Goal: Find specific page/section: Find specific page/section

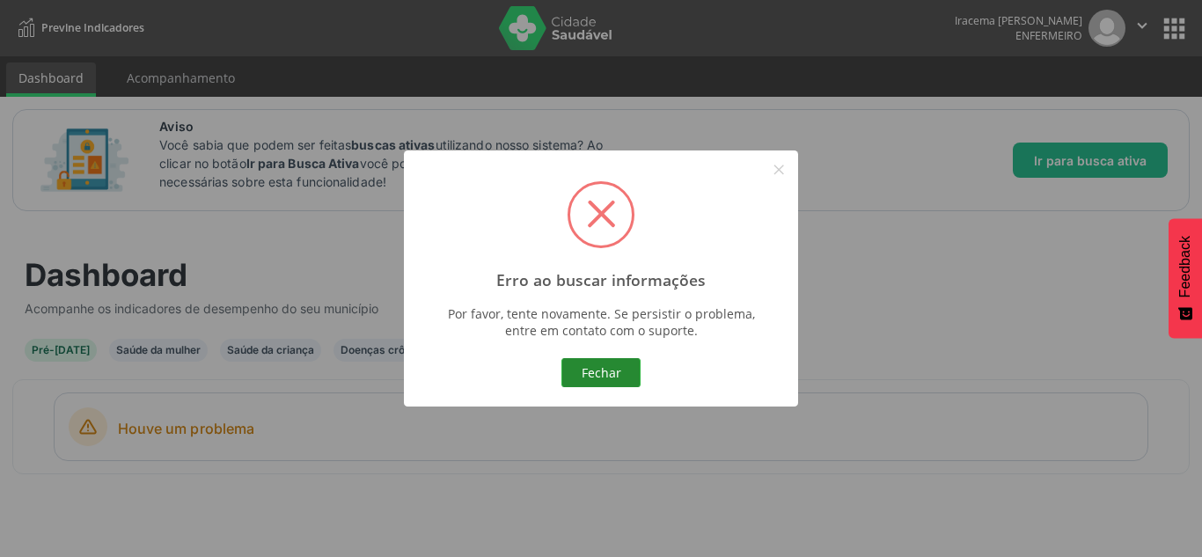
click at [591, 369] on button "Fechar" at bounding box center [601, 373] width 79 height 30
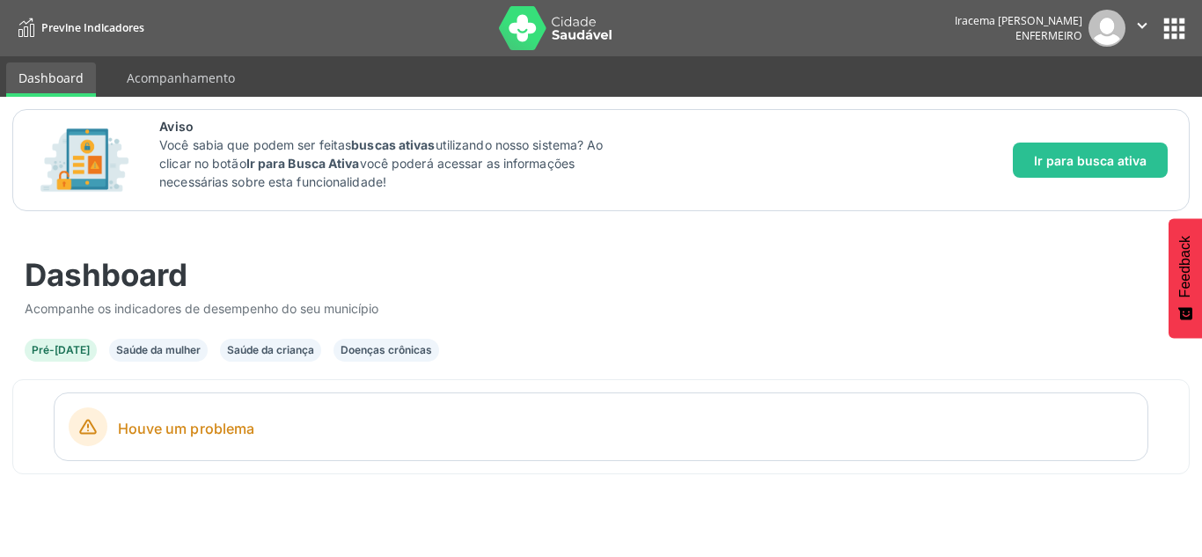
click at [386, 348] on div "Doenças crônicas" at bounding box center [387, 350] width 92 height 16
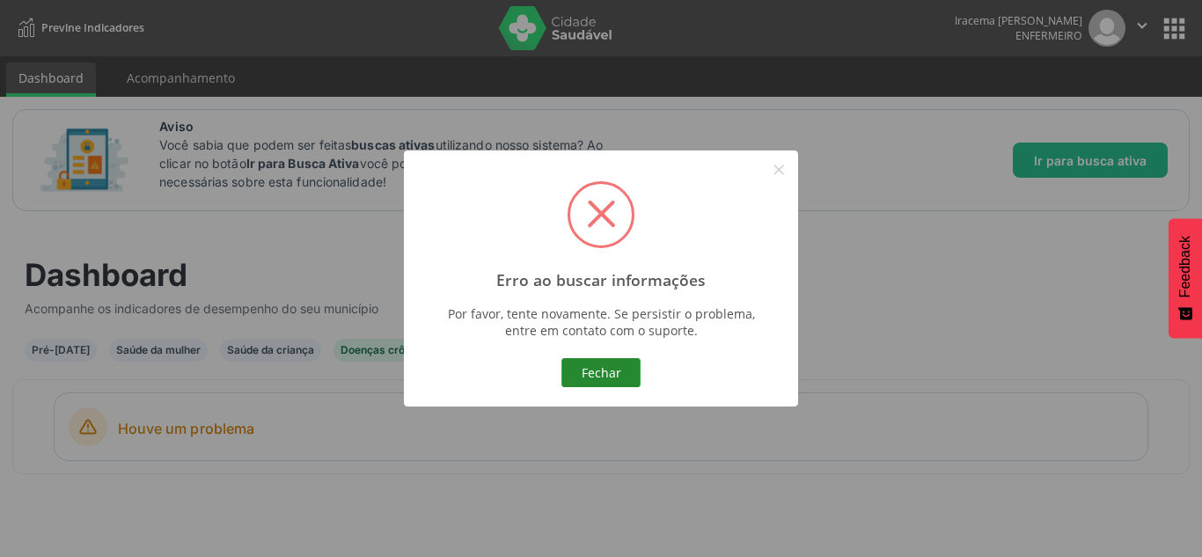
click at [592, 377] on button "Fechar" at bounding box center [601, 373] width 79 height 30
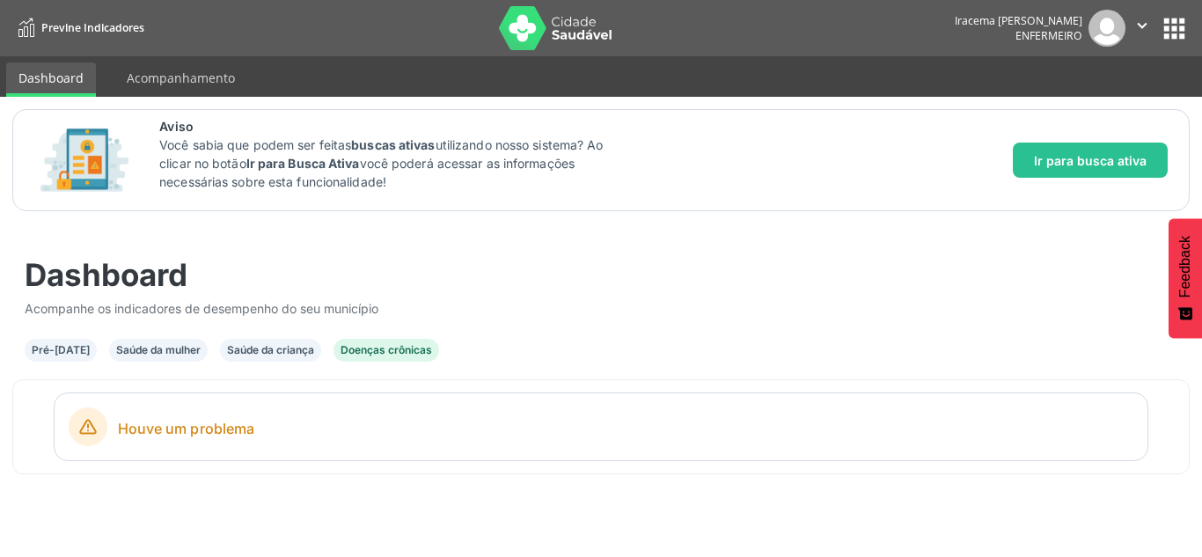
click at [380, 357] on div "Doenças crônicas" at bounding box center [387, 350] width 92 height 16
click at [380, 352] on div "Doenças crônicas" at bounding box center [387, 350] width 92 height 16
click at [140, 351] on div "Saúde da mulher" at bounding box center [158, 350] width 85 height 16
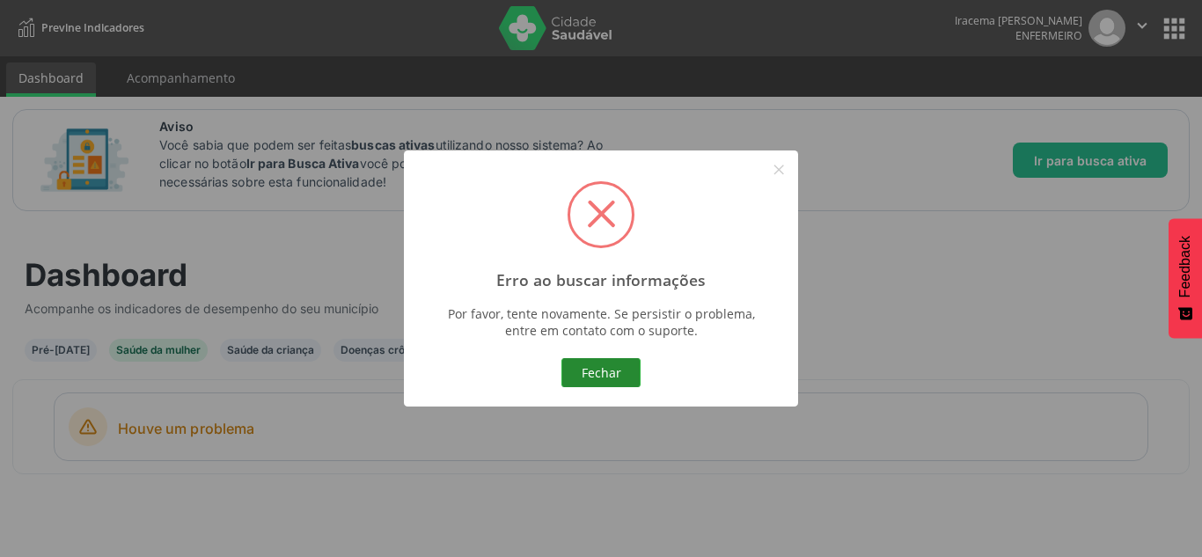
click at [599, 377] on button "Fechar" at bounding box center [601, 373] width 79 height 30
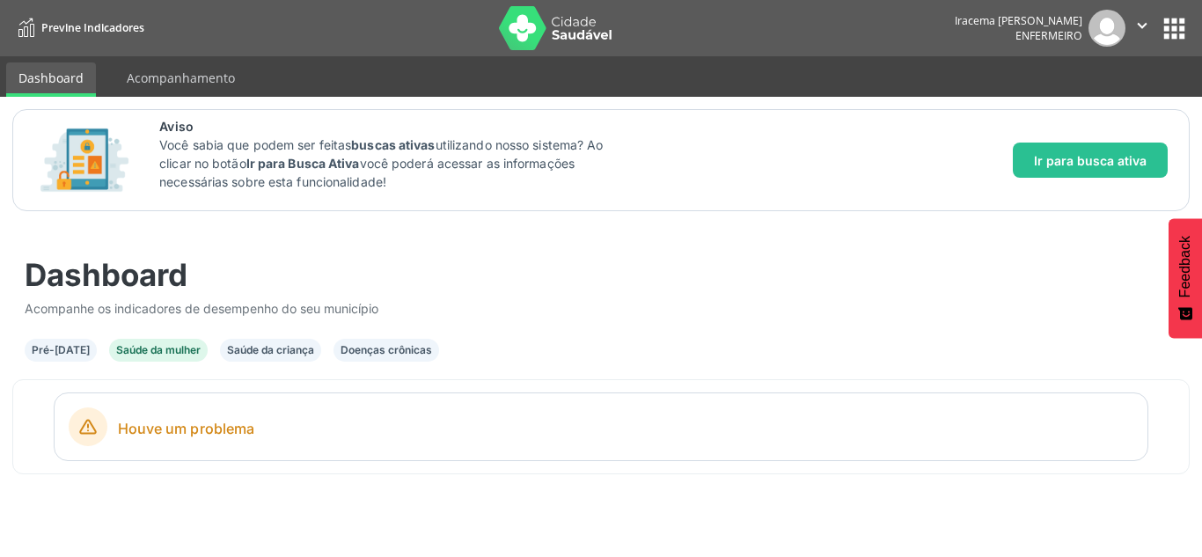
click at [393, 356] on div "Doenças crônicas" at bounding box center [387, 350] width 92 height 16
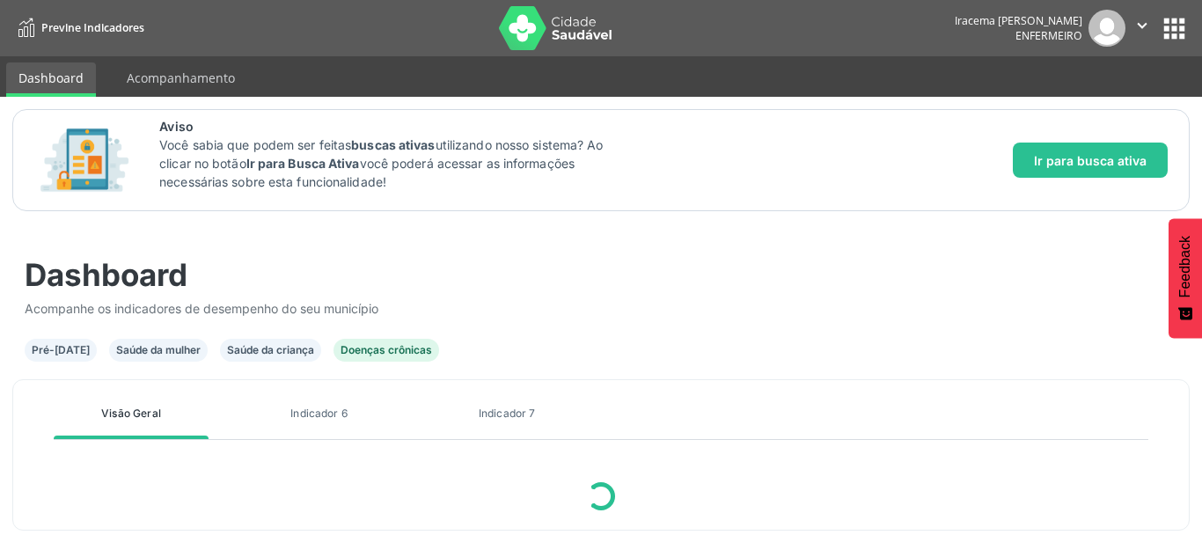
click at [393, 356] on div "Doenças crônicas" at bounding box center [387, 350] width 92 height 16
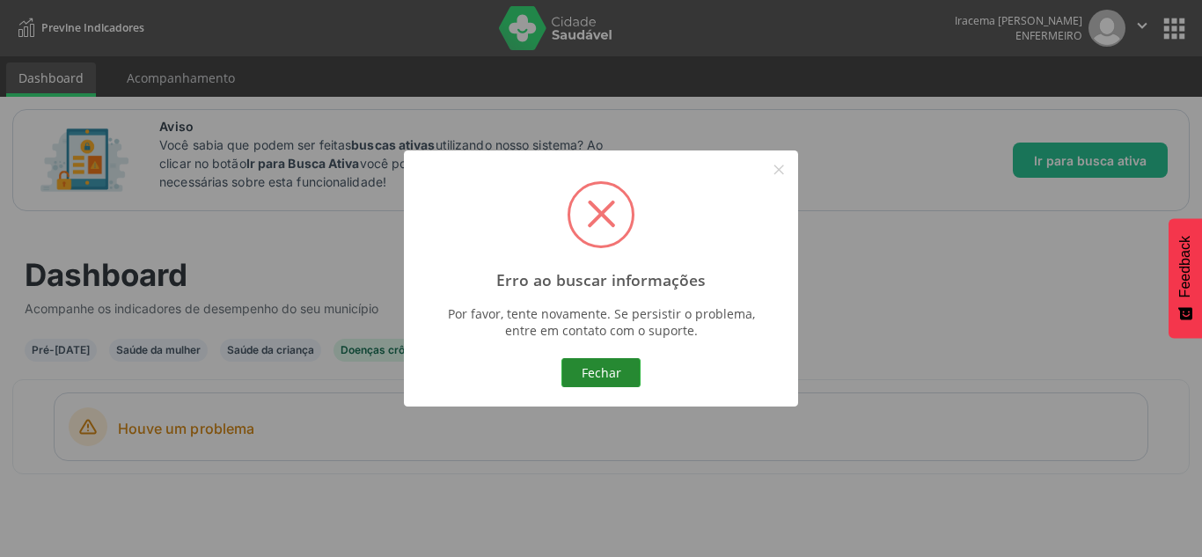
click at [584, 365] on button "Fechar" at bounding box center [601, 373] width 79 height 30
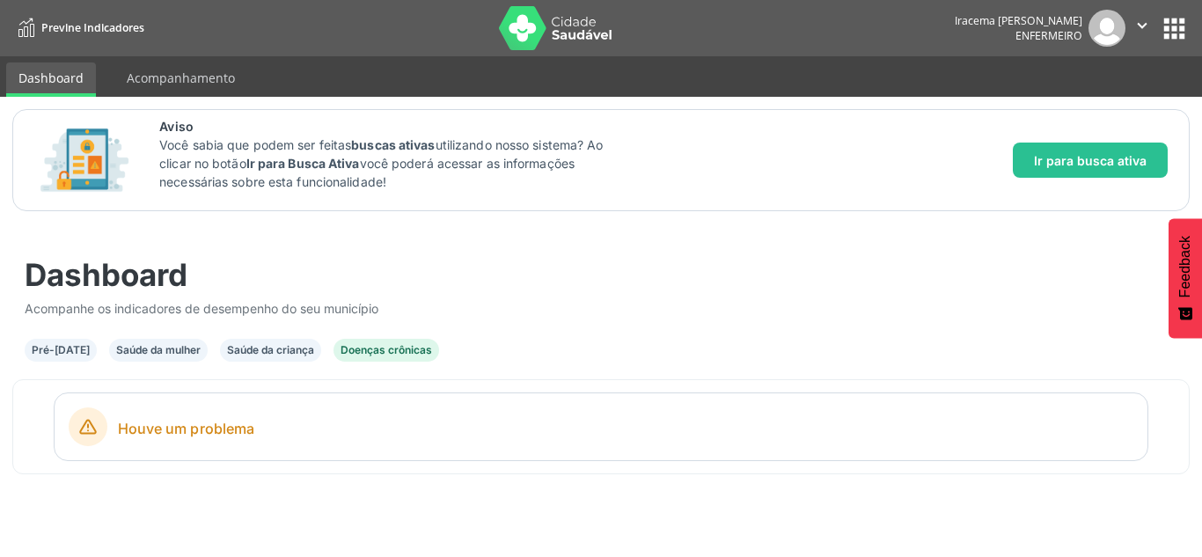
click at [143, 356] on div "Saúde da mulher" at bounding box center [158, 350] width 85 height 16
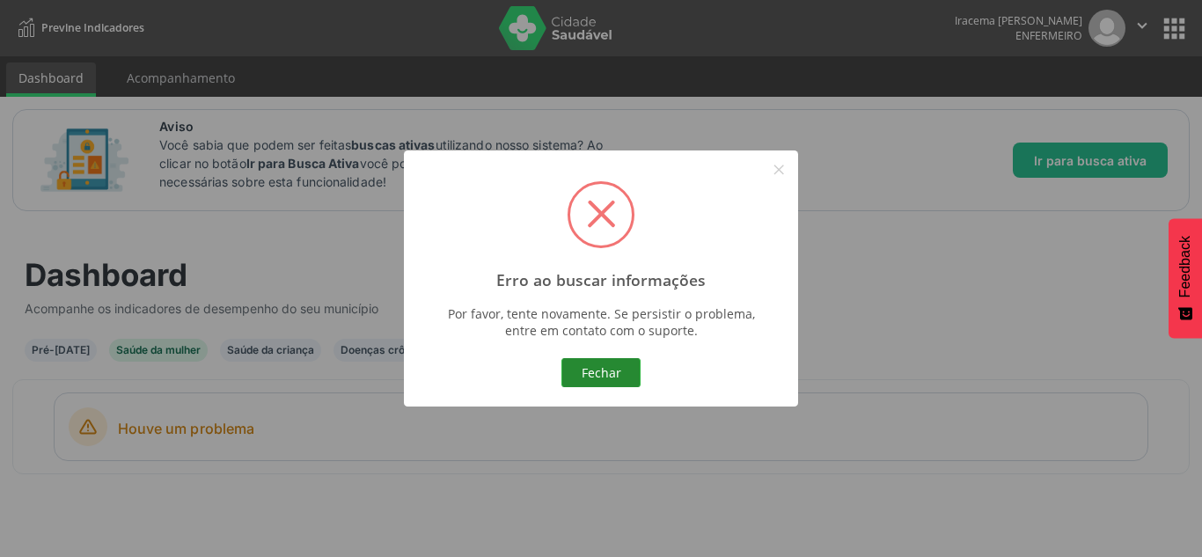
click at [602, 368] on button "Fechar" at bounding box center [601, 373] width 79 height 30
click at [787, 164] on button "×" at bounding box center [779, 170] width 30 height 30
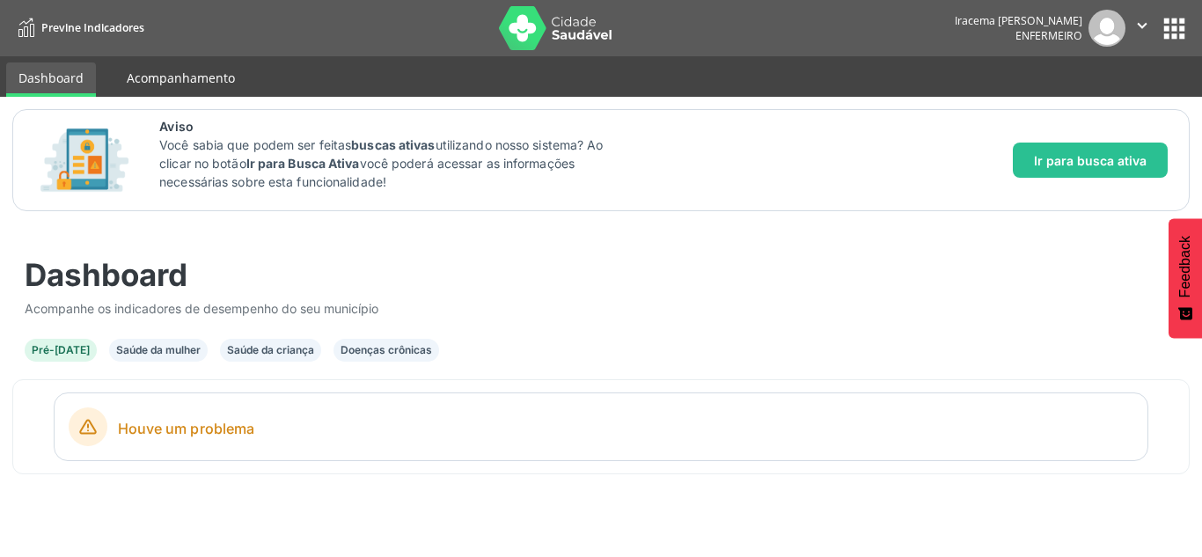
click at [190, 82] on link "Acompanhamento" at bounding box center [180, 77] width 133 height 31
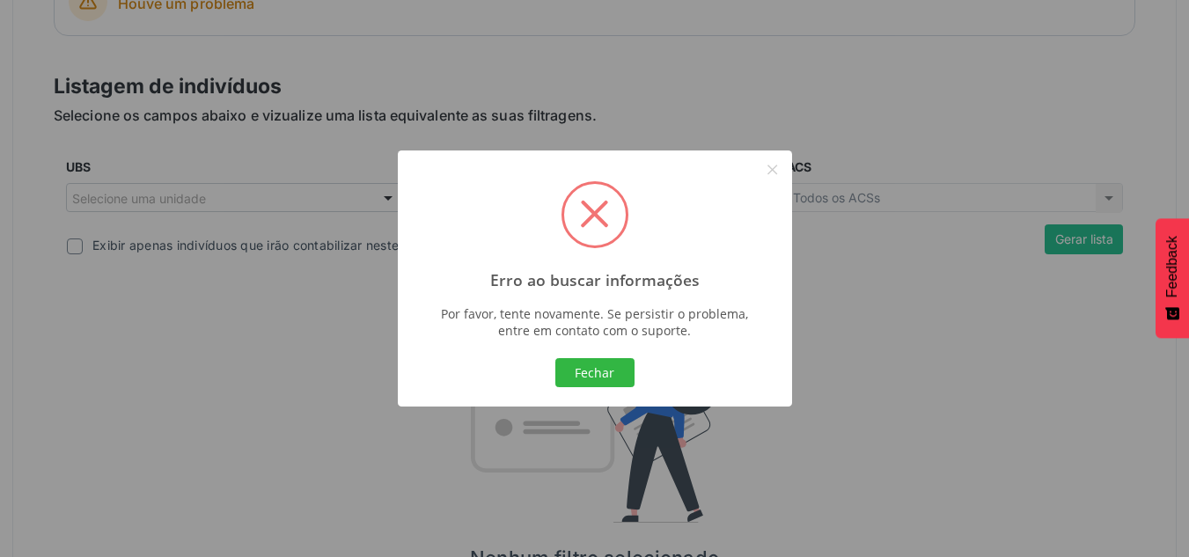
scroll to position [601, 0]
click at [770, 165] on button "×" at bounding box center [773, 170] width 30 height 30
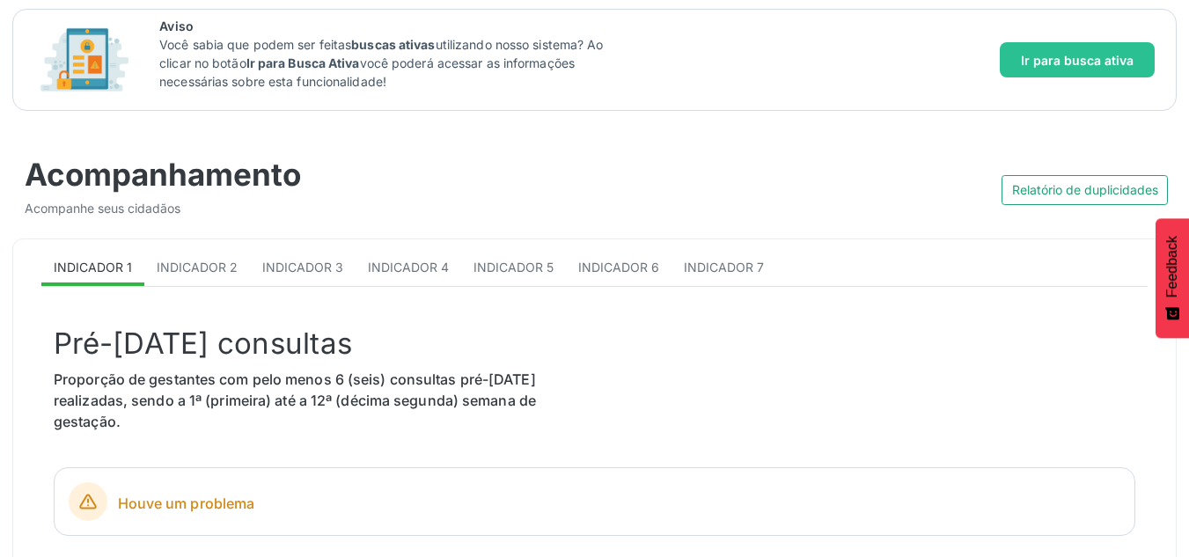
scroll to position [99, 0]
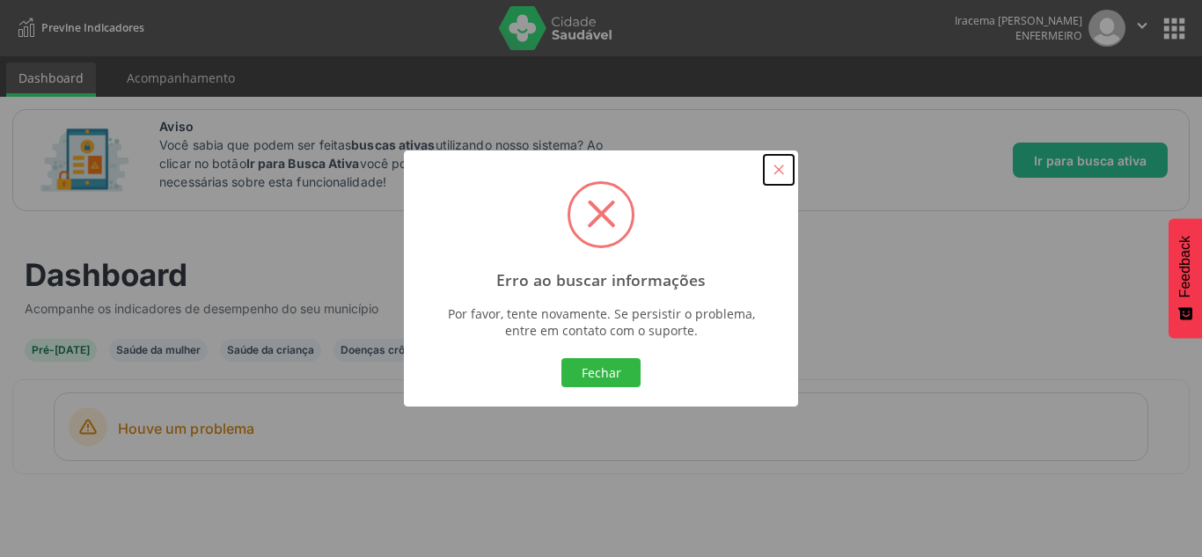
click at [778, 164] on button "×" at bounding box center [779, 170] width 30 height 30
